Goal: Find specific page/section: Find specific page/section

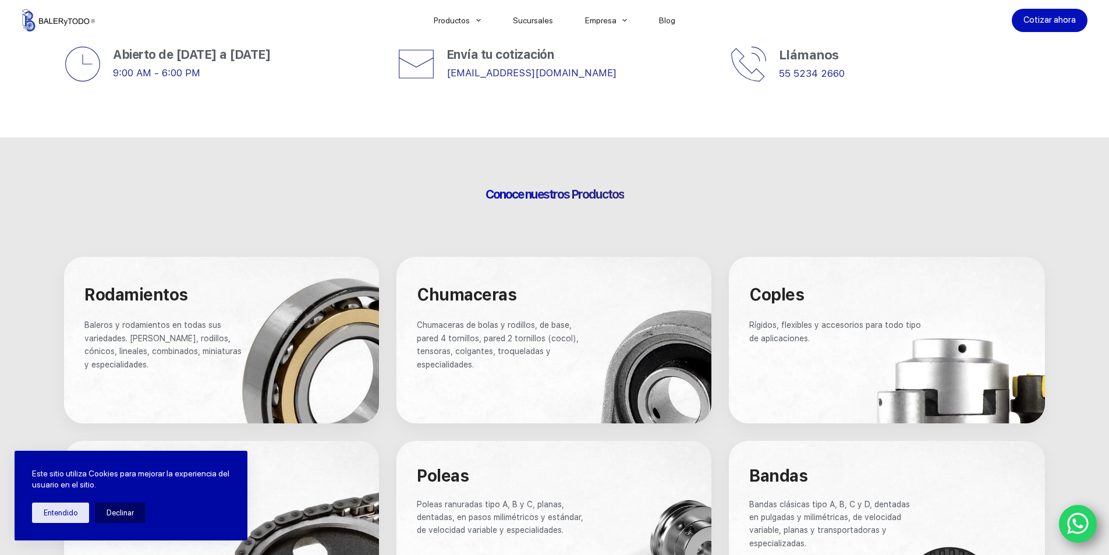
scroll to position [524, 0]
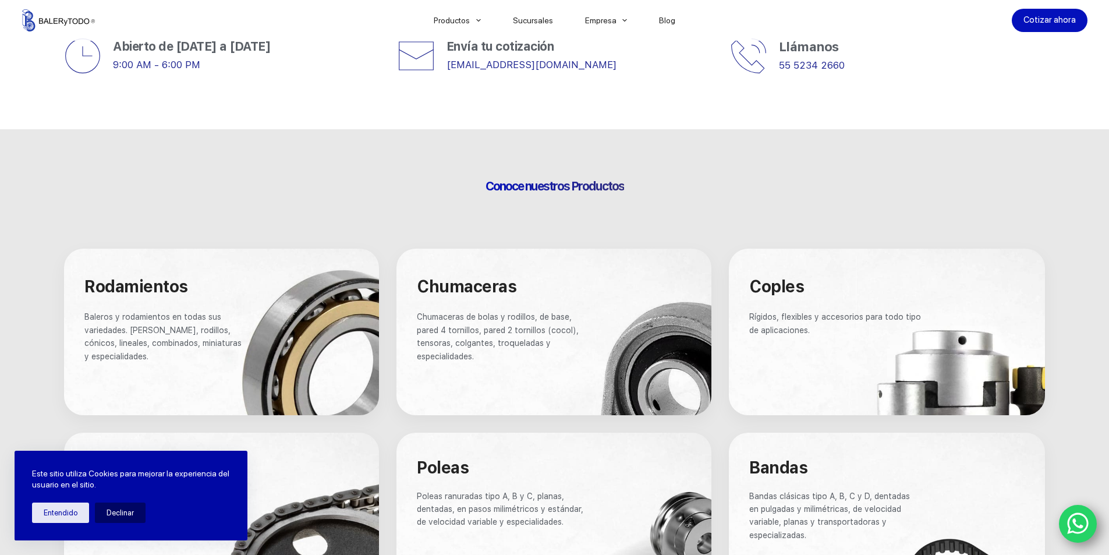
click at [490, 290] on span "Chumaceras" at bounding box center [467, 286] width 100 height 20
click at [488, 290] on span "Chumaceras" at bounding box center [467, 286] width 100 height 20
click at [481, 326] on span "Chumaceras de bolas y rodillos, de base, pared 4 tornillos, pared 2 tornillos (…" at bounding box center [499, 336] width 164 height 48
click at [479, 326] on span "Chumaceras de bolas y rodillos, de base, pared 4 tornillos, pared 2 tornillos (…" at bounding box center [499, 336] width 164 height 48
click at [479, 324] on p "Chumaceras de bolas y rodillos, de base, pared 4 tornillos, pared 2 tornillos (…" at bounding box center [503, 336] width 172 height 52
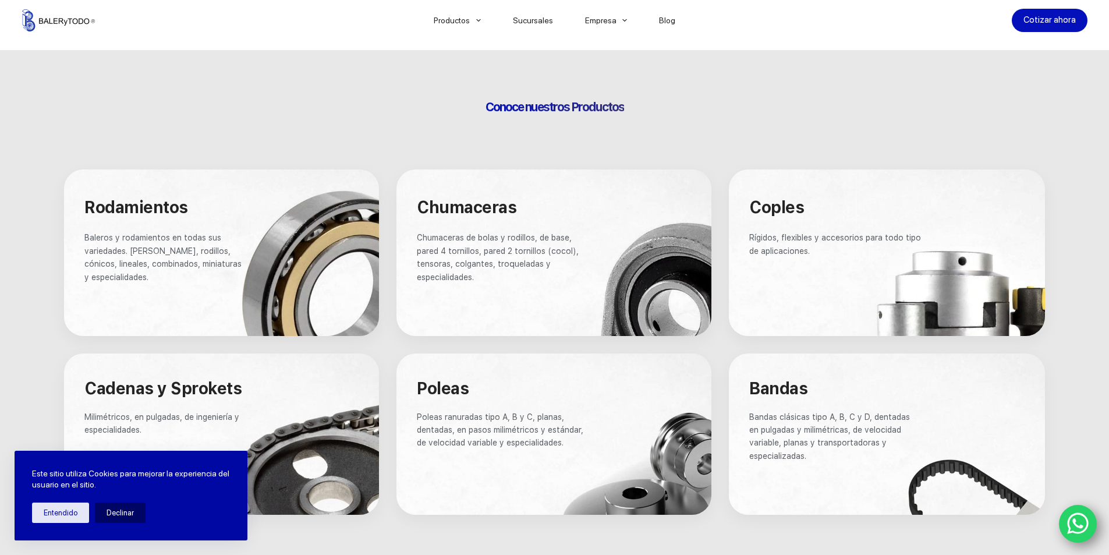
scroll to position [640, 0]
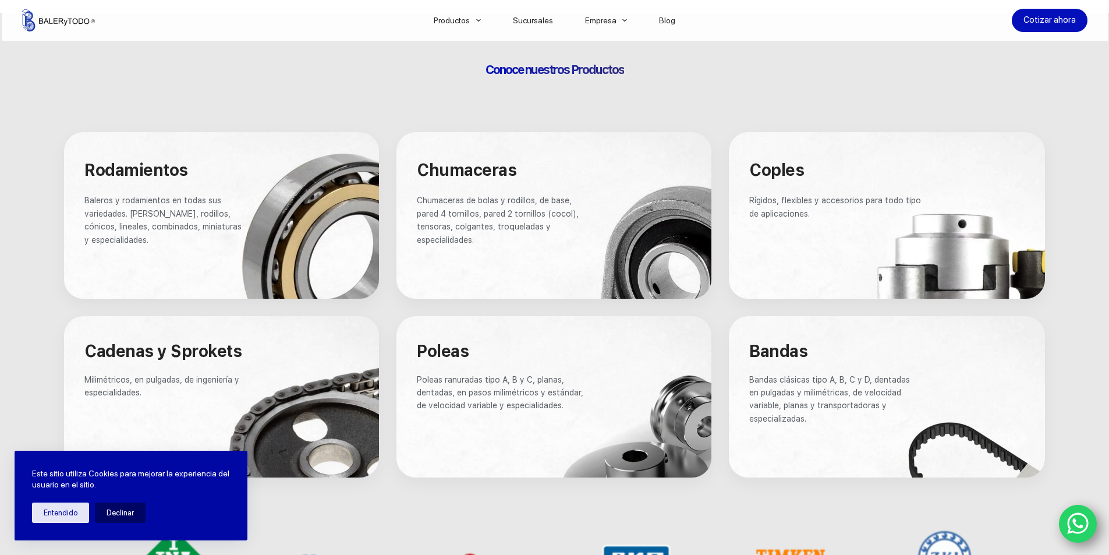
click at [631, 254] on div at bounding box center [553, 215] width 315 height 166
drag, startPoint x: 475, startPoint y: 201, endPoint x: 491, endPoint y: 241, distance: 43.3
click at [491, 241] on p "Chumaceras de bolas y rodillos, de base, pared 4 tornillos, pared 2 tornillos (…" at bounding box center [503, 220] width 172 height 52
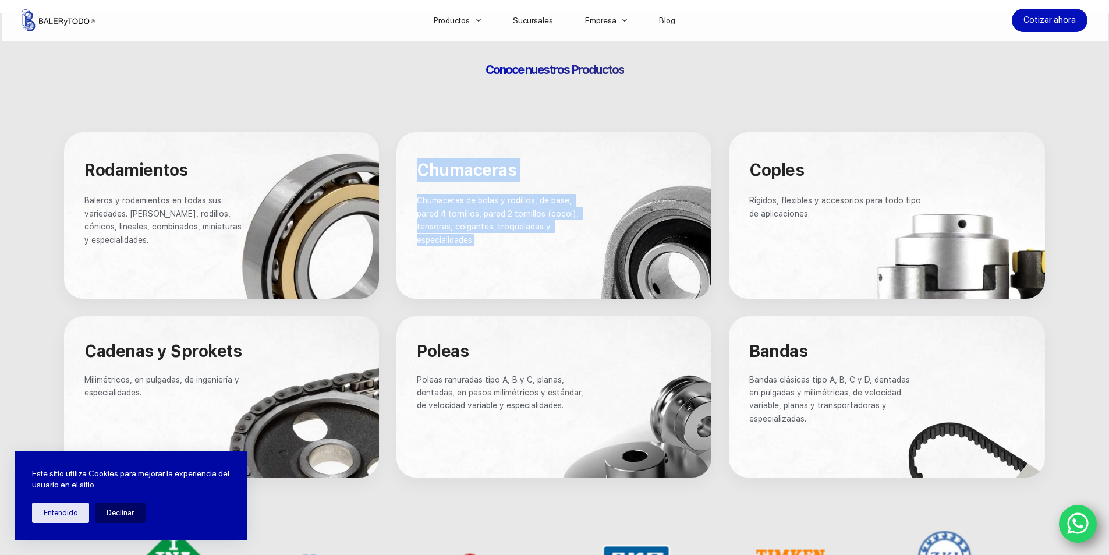
drag, startPoint x: 491, startPoint y: 241, endPoint x: 425, endPoint y: 175, distance: 93.8
click at [425, 175] on div "Chumaceras Chumaceras de bolas y rodillos, de base, pared 4 tornillos, pared 2 …" at bounding box center [553, 224] width 315 height 184
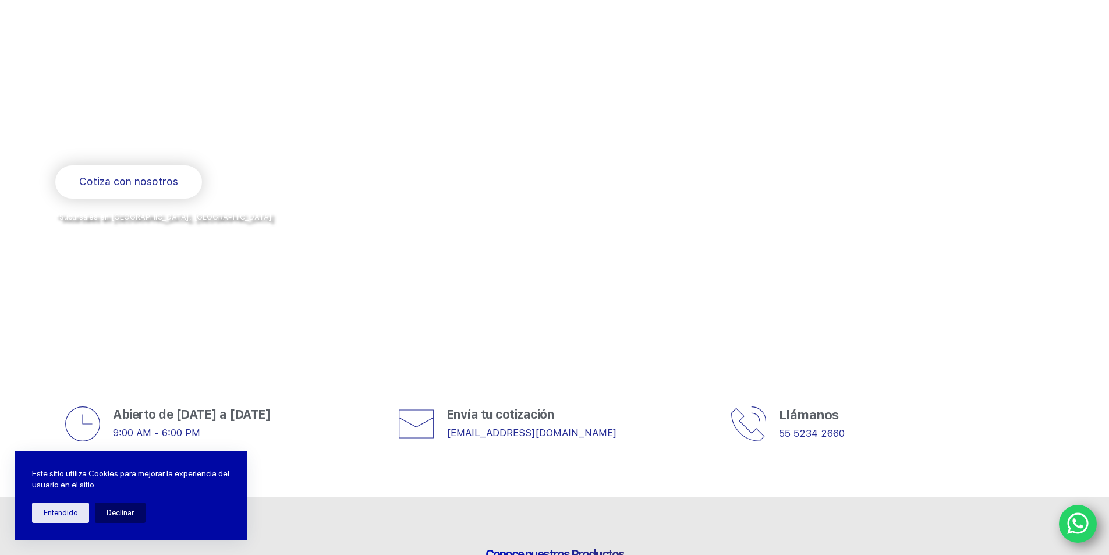
scroll to position [0, 0]
